Goal: Transaction & Acquisition: Purchase product/service

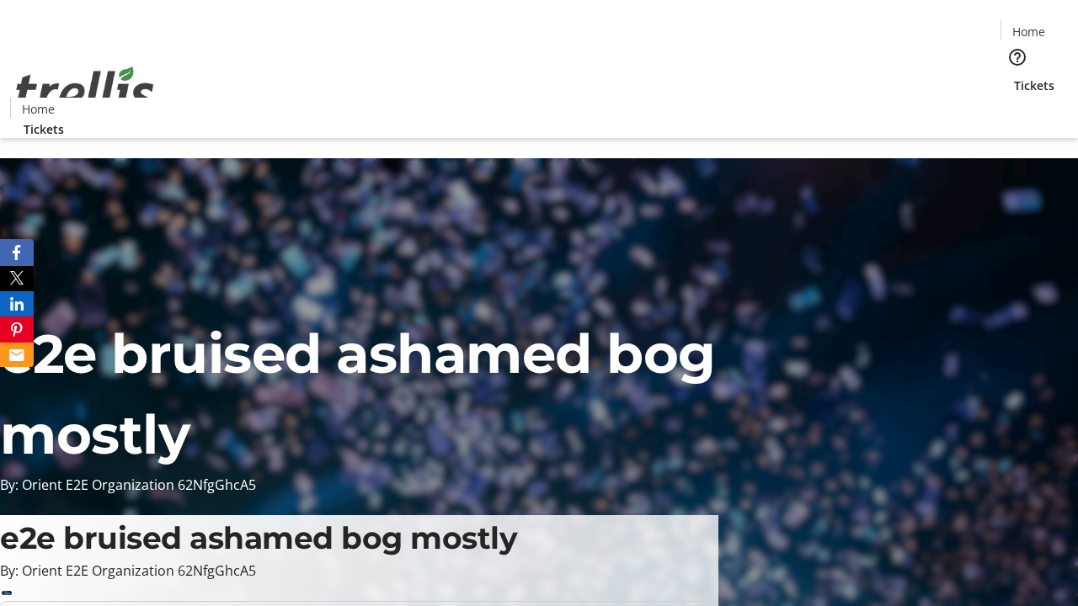
click at [1014, 77] on span "Tickets" at bounding box center [1034, 86] width 40 height 18
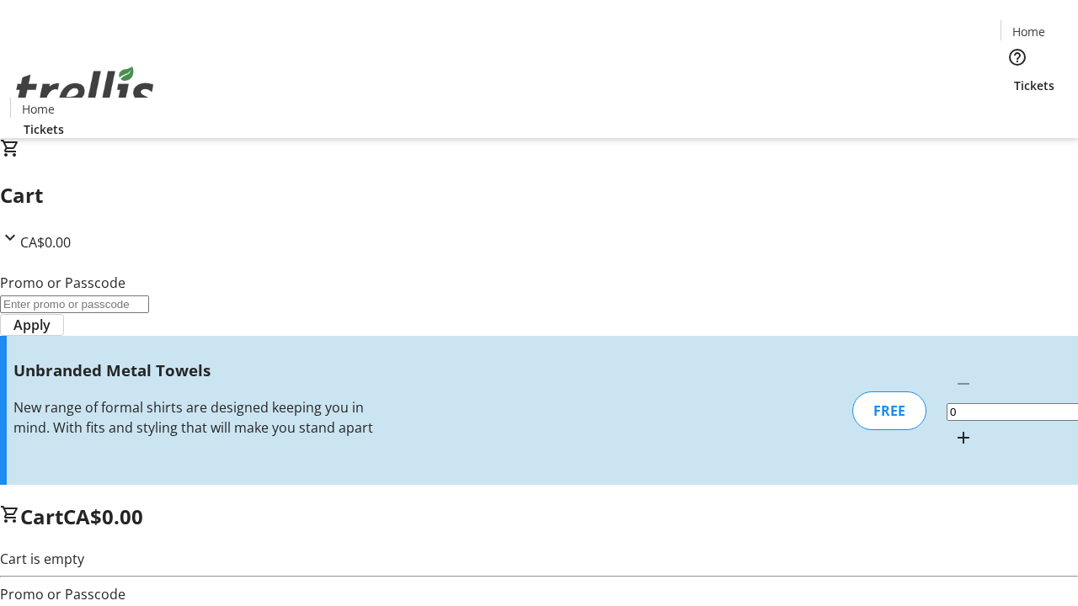
click at [953, 428] on mat-icon "Increment by one" at bounding box center [963, 438] width 20 height 20
type input "1"
